Goal: Find specific page/section: Find specific page/section

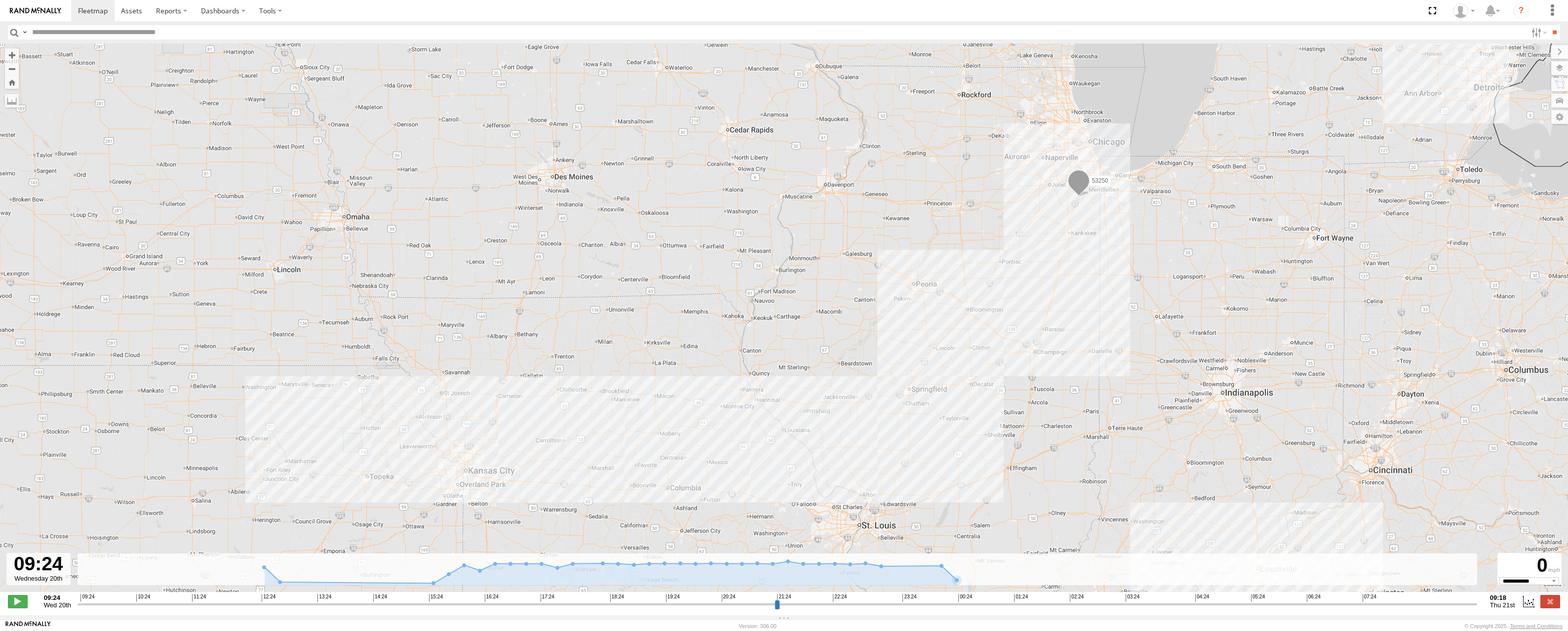
select select "**********"
click at [87, 11] on span at bounding box center [93, 10] width 29 height 10
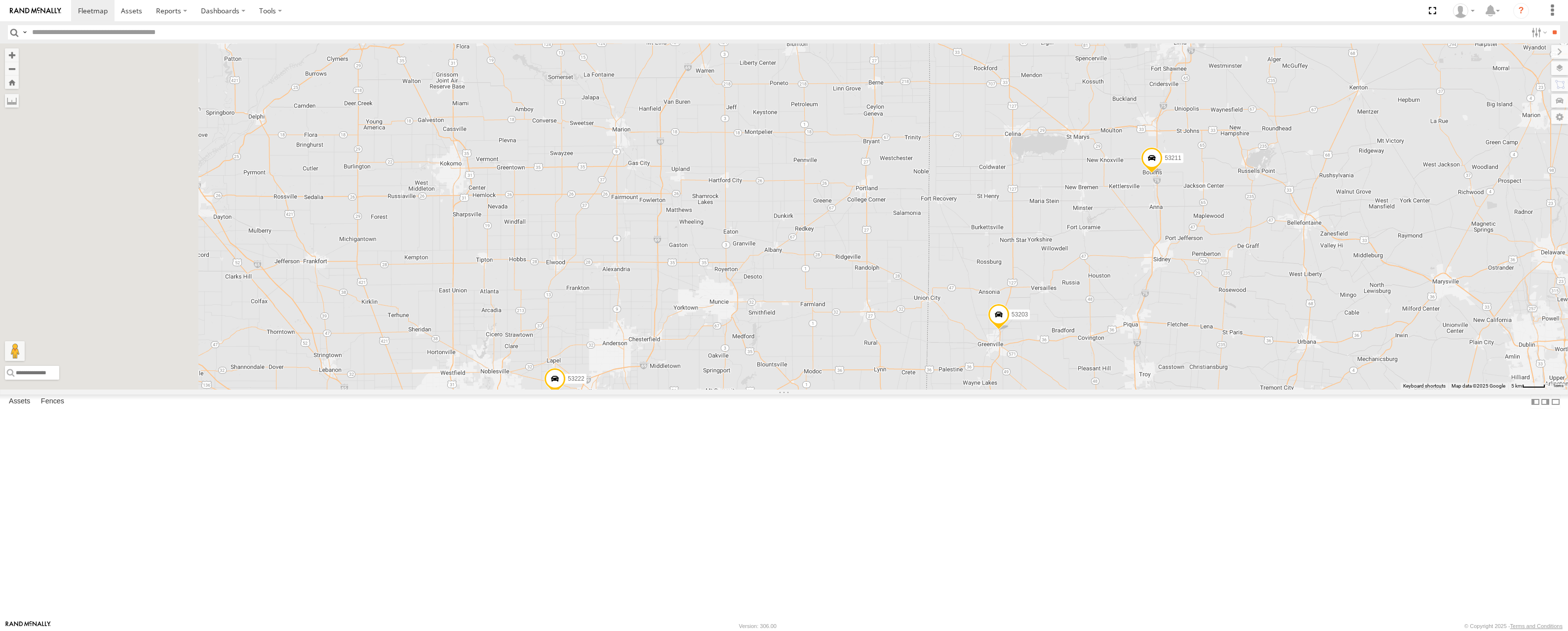
drag, startPoint x: 800, startPoint y: 386, endPoint x: 905, endPoint y: 219, distance: 197.3
click at [912, 216] on div "53217 53230 53247 53151 53222 53203 53256 53270 53254 53211 53235 53141 53264 5…" at bounding box center [784, 216] width 1568 height 346
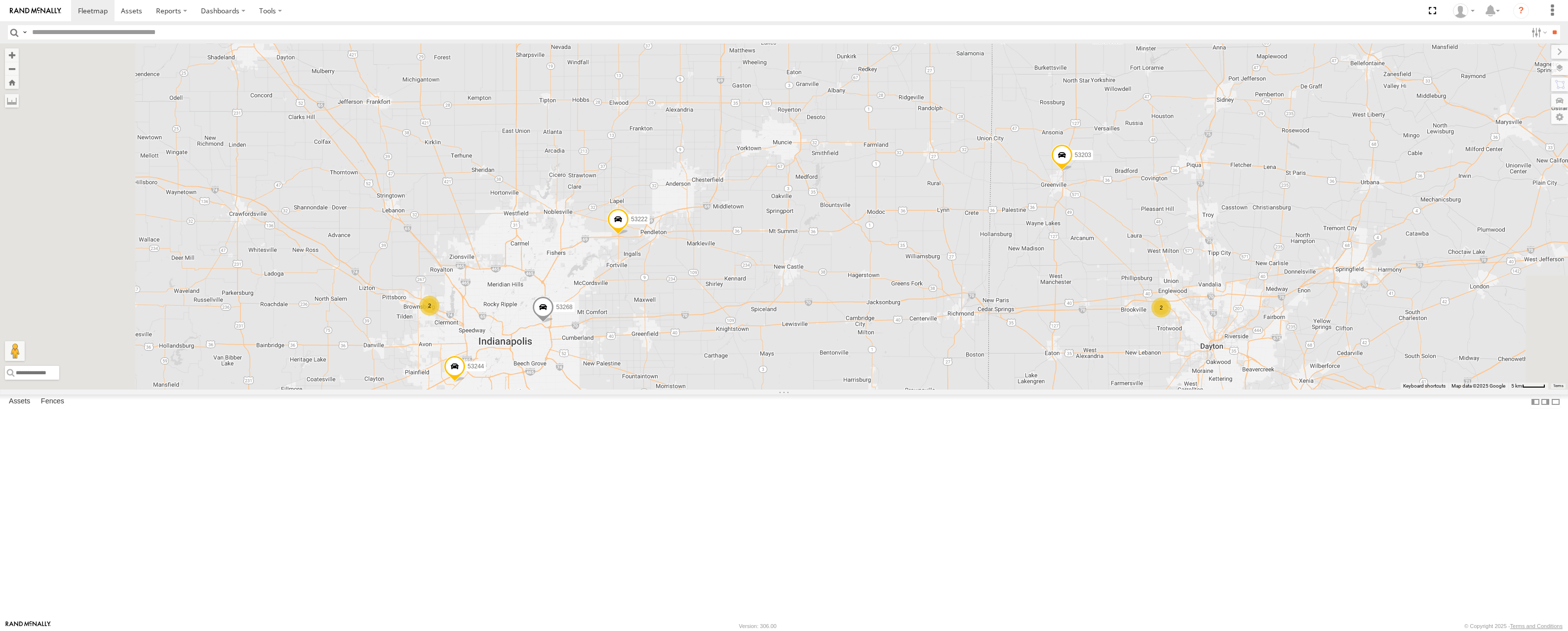
drag, startPoint x: 688, startPoint y: 540, endPoint x: 743, endPoint y: 397, distance: 153.2
click at [743, 389] on div "53217 53230 53247 53151 53222 53203 53256 53270 53254 53211 53235 53141 53264 5…" at bounding box center [784, 216] width 1568 height 346
